Goal: Information Seeking & Learning: Learn about a topic

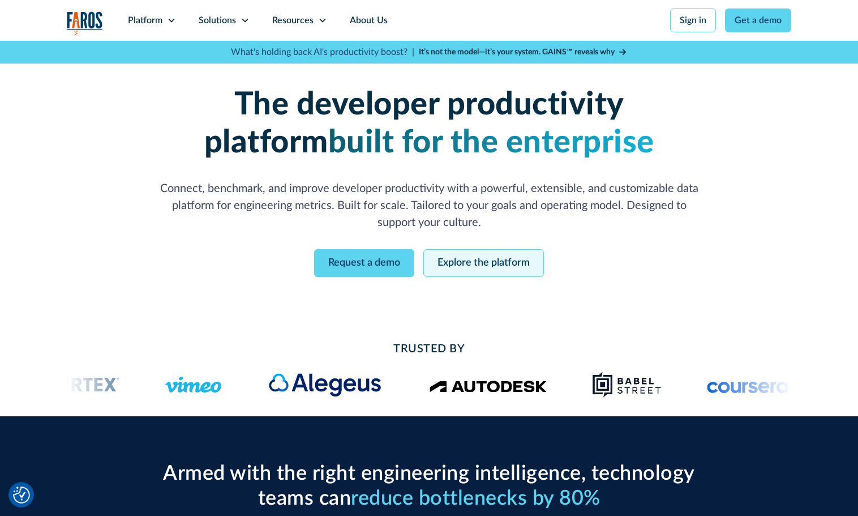
click at [483, 259] on link "Explore the platform" at bounding box center [483, 263] width 121 height 28
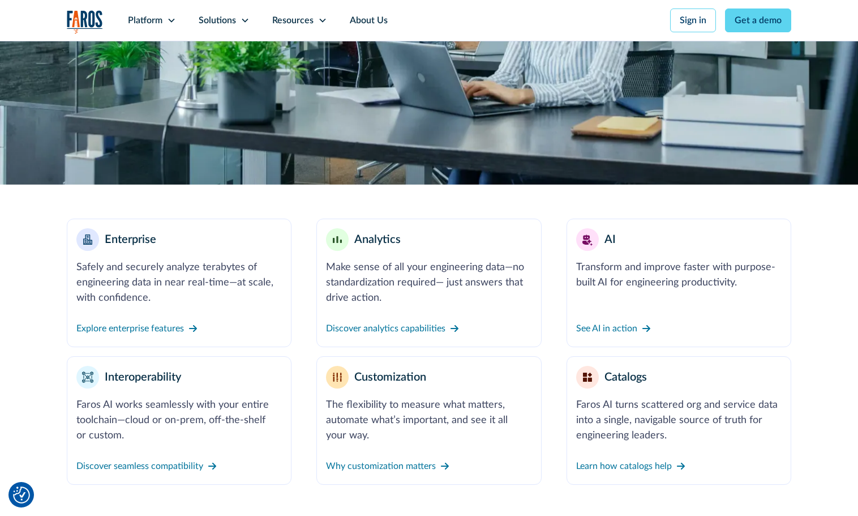
scroll to position [340, 0]
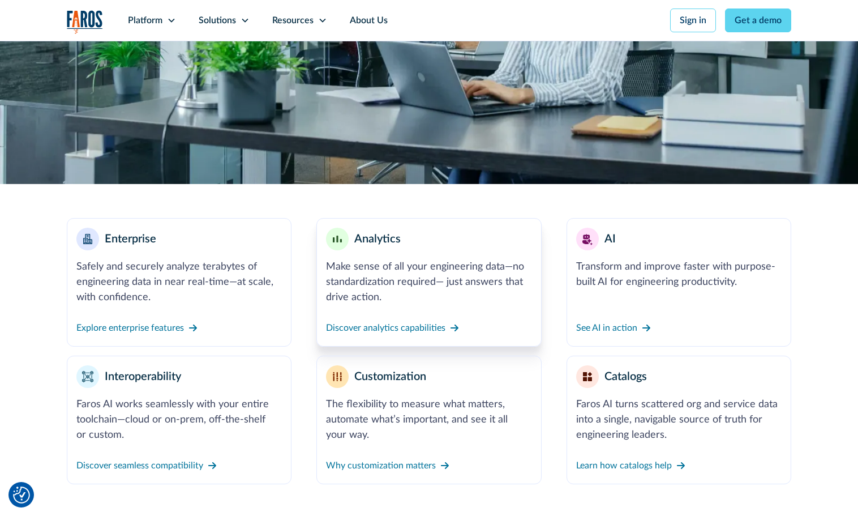
click at [386, 237] on div "Analytics" at bounding box center [377, 238] width 46 height 17
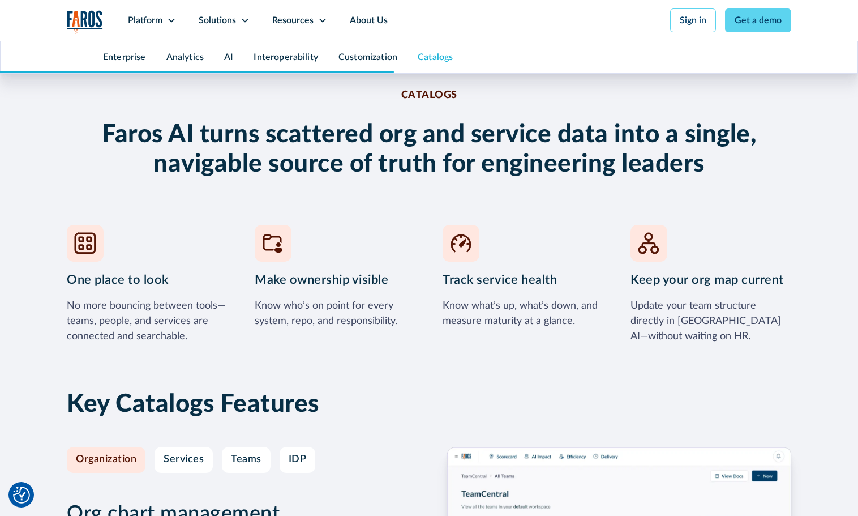
scroll to position [4562, 0]
